Goal: Task Accomplishment & Management: Manage account settings

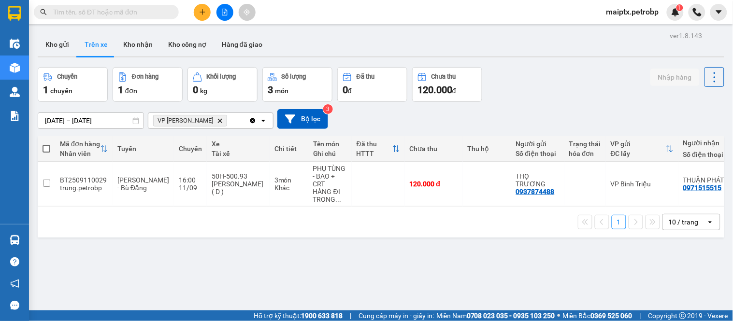
click at [18, 239] on img at bounding box center [15, 240] width 10 height 10
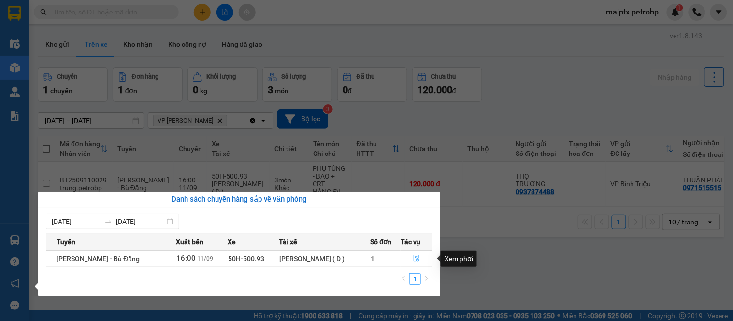
click at [418, 257] on icon "file-done" at bounding box center [416, 258] width 7 height 7
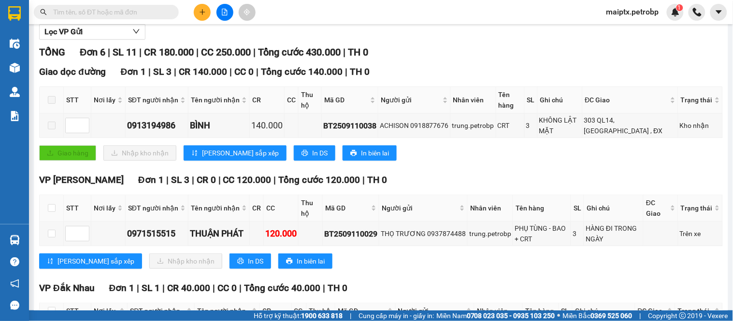
scroll to position [161, 0]
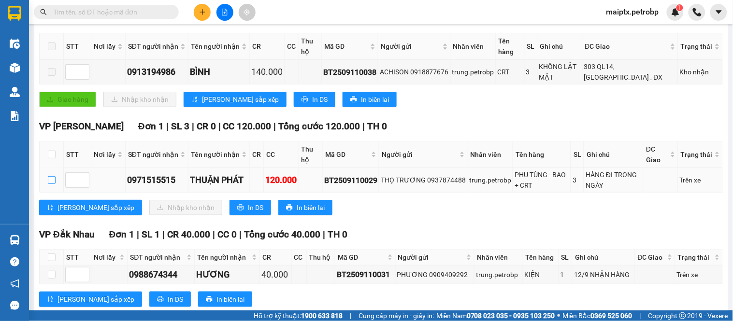
click at [48, 184] on input "checkbox" at bounding box center [52, 180] width 8 height 8
checkbox input "true"
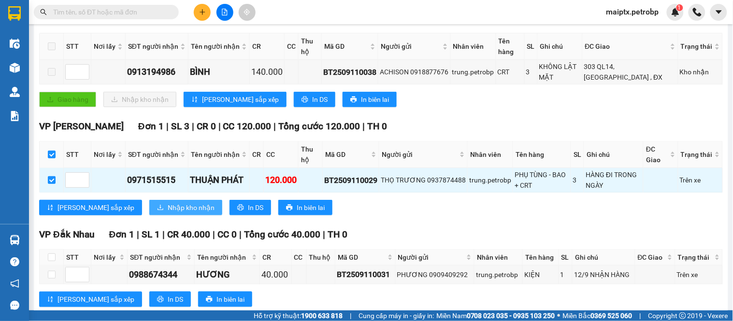
click at [168, 213] on span "Nhập kho nhận" at bounding box center [191, 208] width 47 height 11
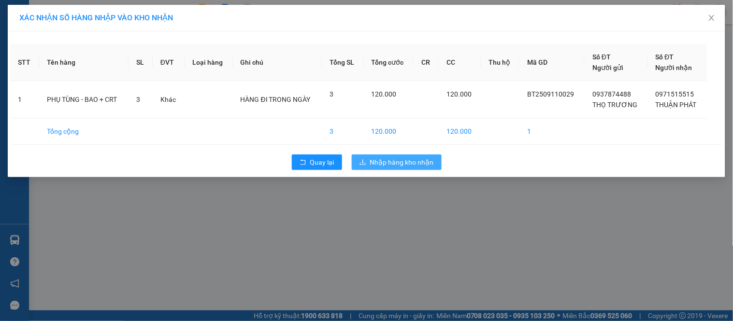
click at [403, 163] on span "Nhập hàng kho nhận" at bounding box center [402, 162] width 64 height 11
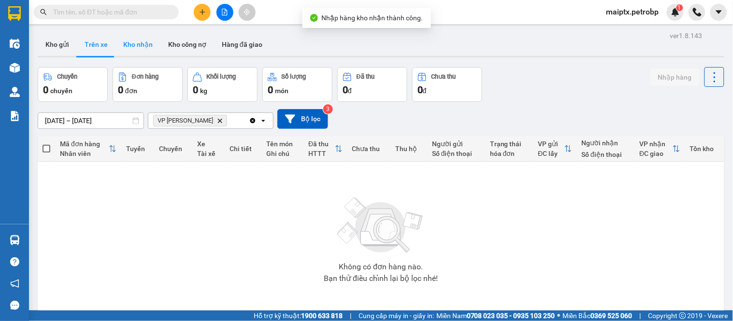
click at [139, 47] on button "Kho nhận" at bounding box center [138, 44] width 45 height 23
type input "[DATE] – [DATE]"
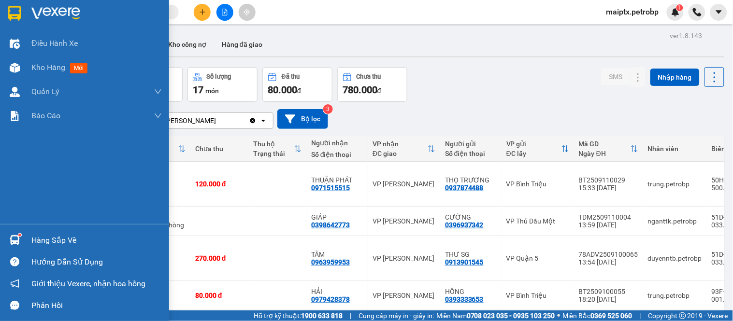
click at [16, 240] on img at bounding box center [15, 240] width 10 height 10
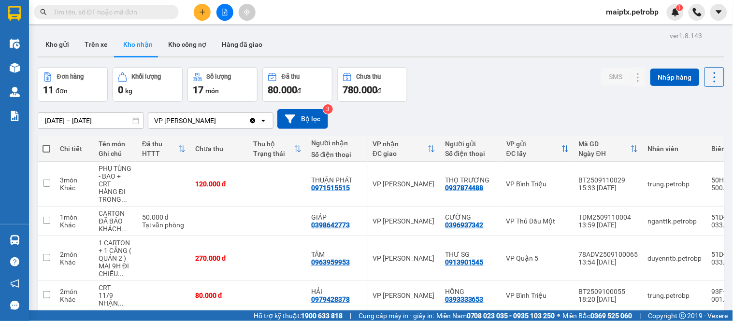
click at [441, 123] on section "Kết quả tìm kiếm ( 0 ) Bộ lọc No Data maiptx.petrobp 1 Điều hành xe Kho hàng mớ…" at bounding box center [366, 160] width 733 height 321
click at [55, 46] on button "Kho gửi" at bounding box center [57, 44] width 39 height 23
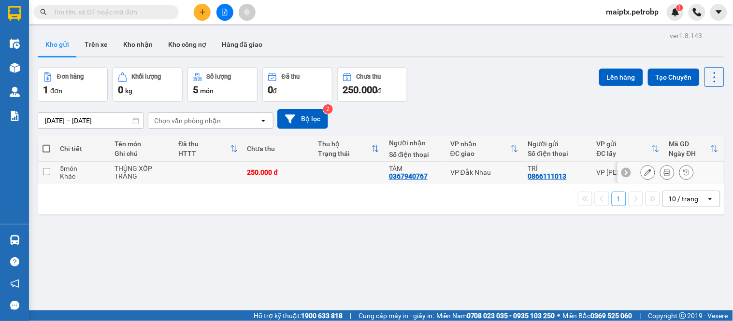
click at [645, 173] on icon at bounding box center [648, 172] width 7 height 7
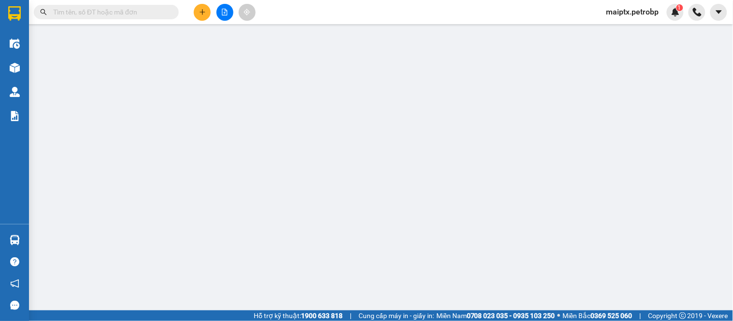
type input "0866111013"
type input "TRÍ"
type input "0367940767"
type input "TÂM"
type input "[PERSON_NAME] không gửi nữa . Hủy mã"
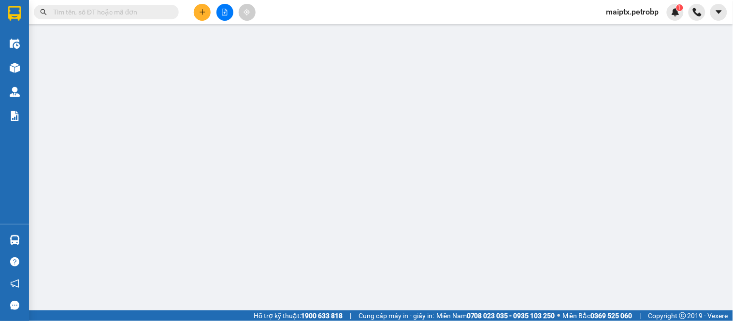
type input "250.000"
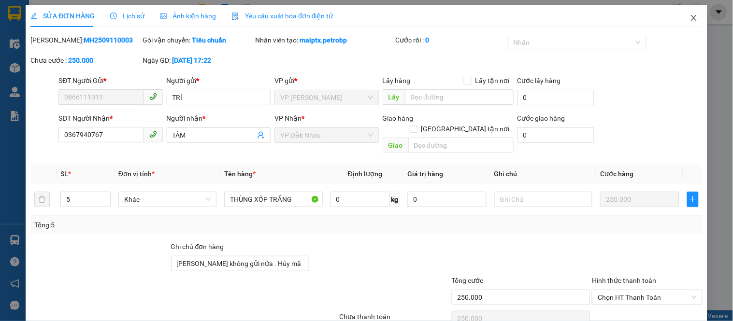
click at [690, 19] on icon "close" at bounding box center [694, 18] width 8 height 8
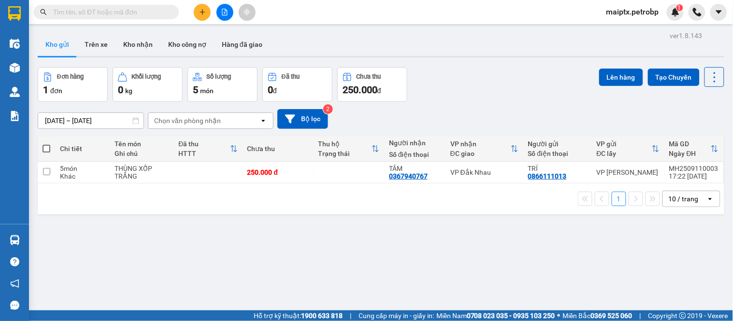
click at [109, 234] on div "ver 1.8.143 Kho gửi Trên xe Kho nhận Kho công nợ Hàng đã giao Đơn hàng 1 đơn Kh…" at bounding box center [381, 189] width 695 height 321
